Goal: Navigation & Orientation: Find specific page/section

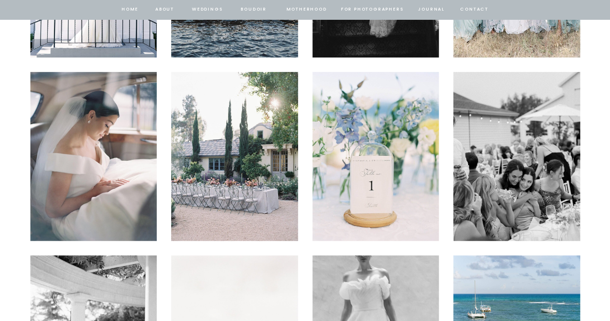
scroll to position [2073, 0]
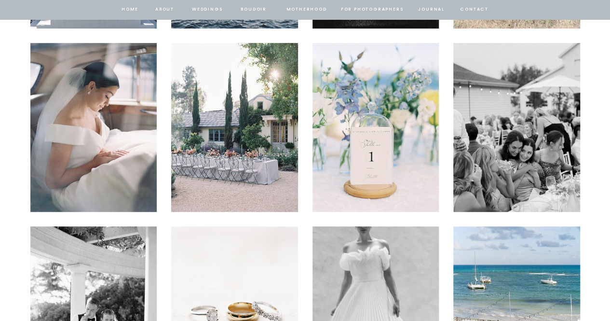
click at [224, 134] on img at bounding box center [234, 127] width 127 height 169
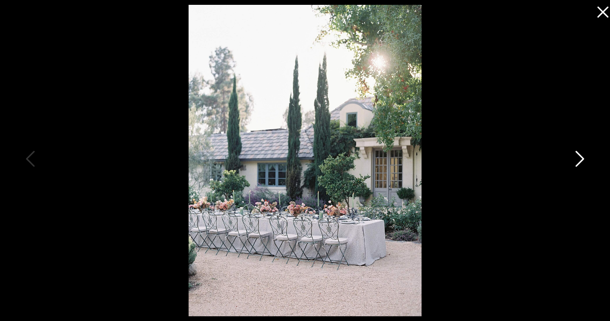
click at [580, 161] on icon at bounding box center [579, 158] width 9 height 16
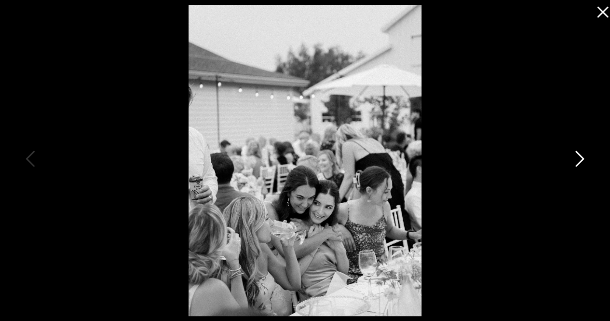
click at [580, 161] on icon at bounding box center [579, 158] width 9 height 16
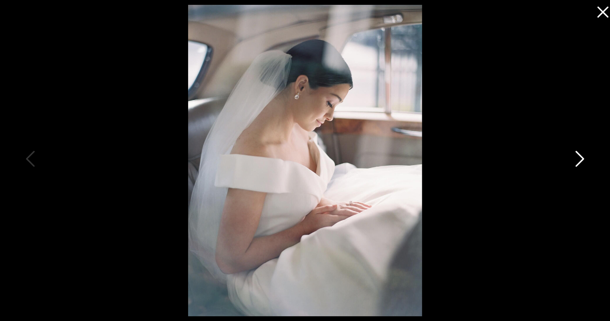
click at [580, 161] on icon at bounding box center [579, 158] width 9 height 16
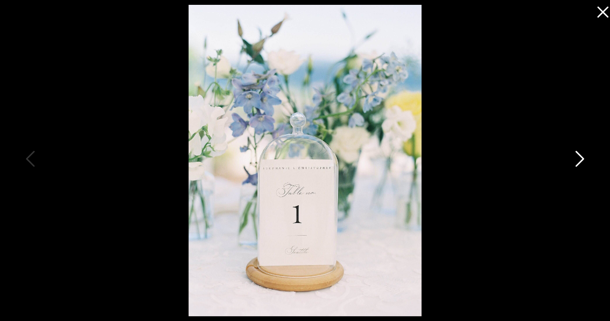
click at [580, 161] on icon at bounding box center [579, 158] width 9 height 16
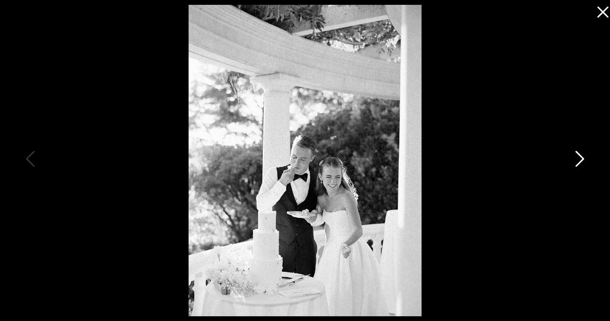
click at [580, 161] on icon at bounding box center [579, 158] width 9 height 16
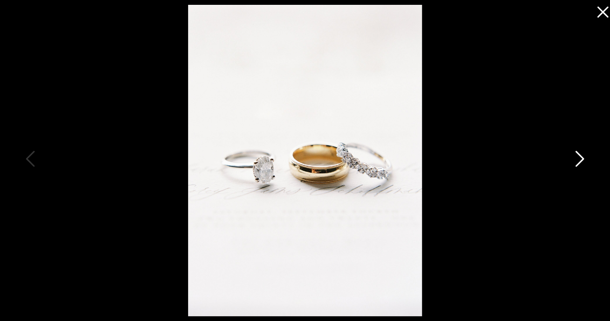
click at [580, 161] on icon at bounding box center [579, 158] width 9 height 16
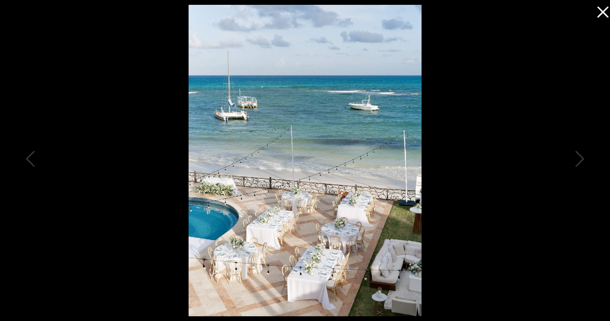
click at [597, 16] on icon at bounding box center [600, 9] width 19 height 19
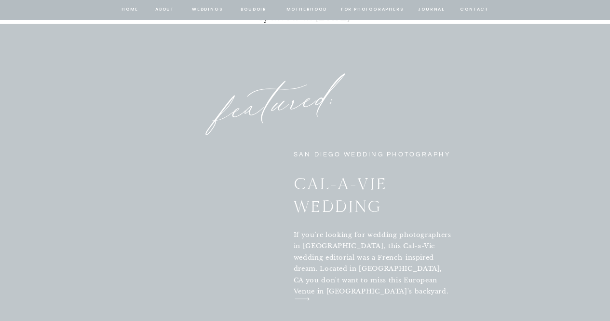
scroll to position [3374, 0]
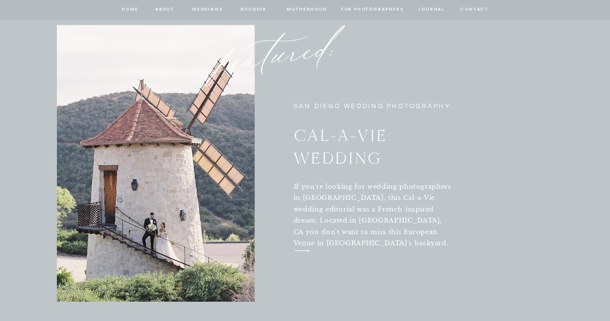
click at [364, 203] on p "If you're looking for wedding photographers in [GEOGRAPHIC_DATA], this Cal-a-Vi…" at bounding box center [374, 209] width 160 height 57
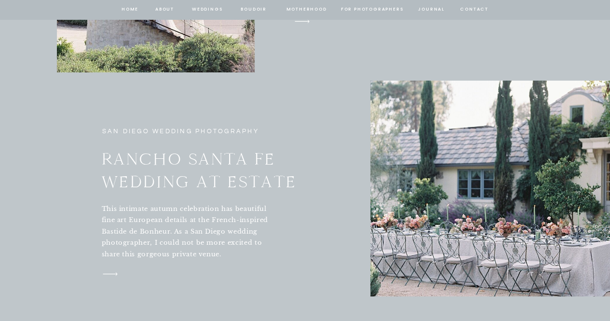
scroll to position [3664, 0]
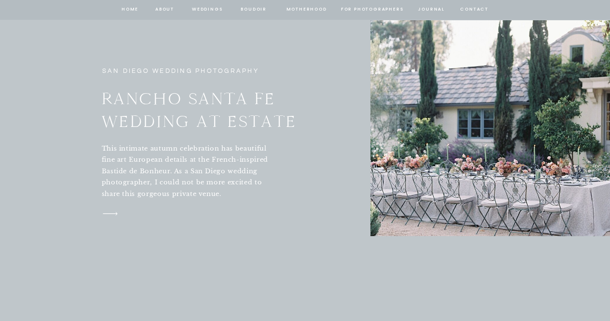
click at [112, 213] on icon "arrow" at bounding box center [110, 213] width 27 height 14
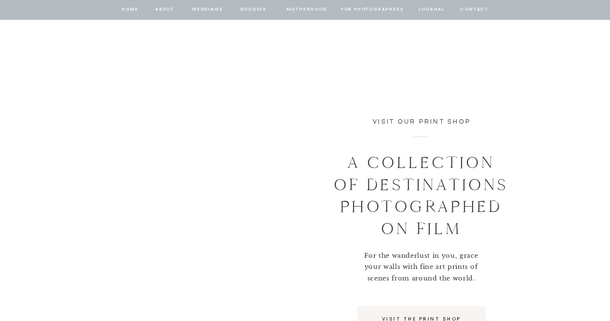
scroll to position [6893, 0]
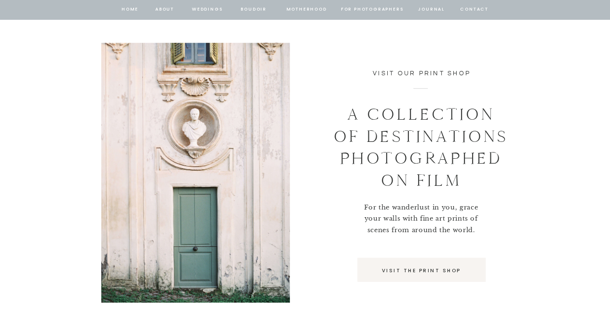
click at [417, 270] on p "VISIT THE PRINT SHOP" at bounding box center [421, 270] width 113 height 9
